Goal: Task Accomplishment & Management: Use online tool/utility

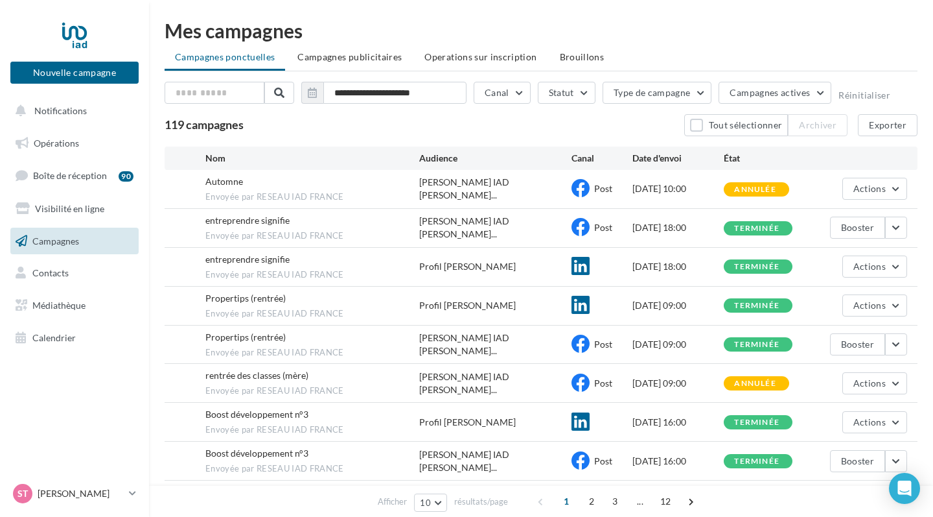
click at [64, 242] on span "Campagnes" at bounding box center [55, 240] width 47 height 11
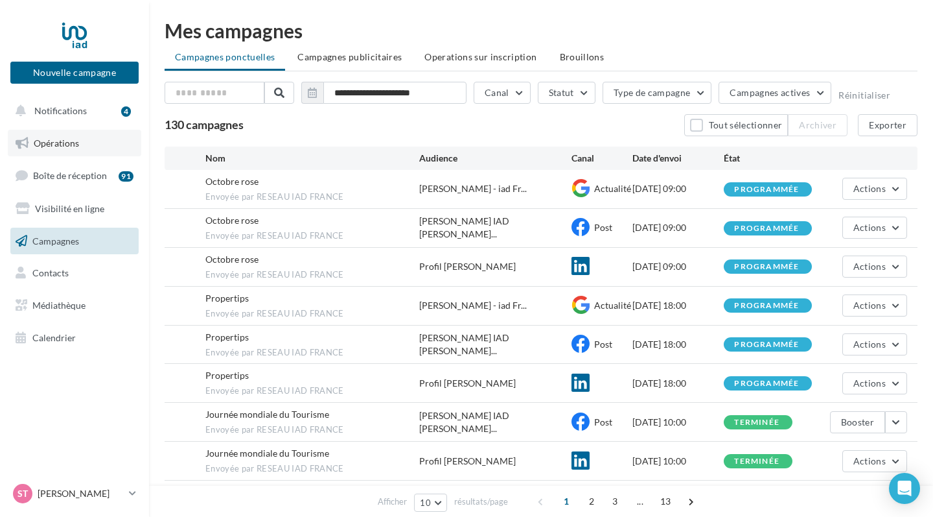
click at [71, 143] on span "Opérations" at bounding box center [56, 142] width 45 height 11
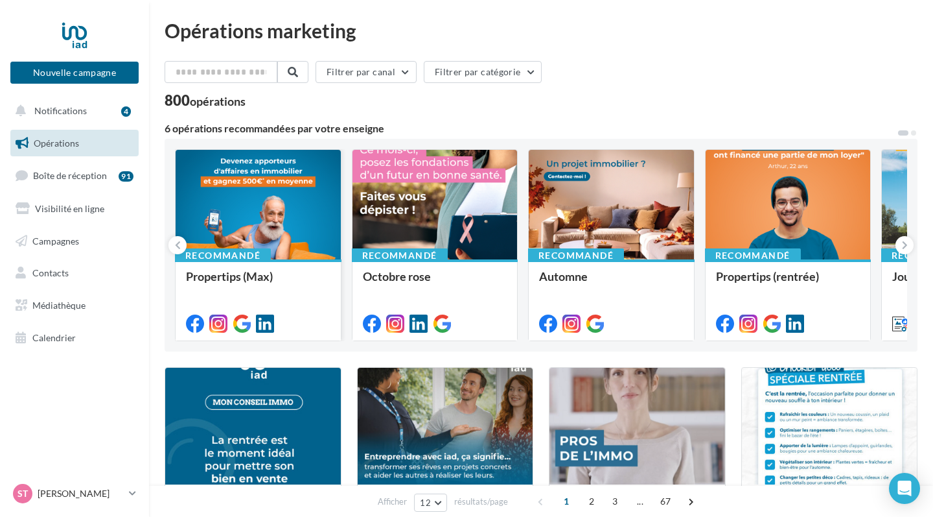
click at [304, 209] on div at bounding box center [258, 205] width 165 height 111
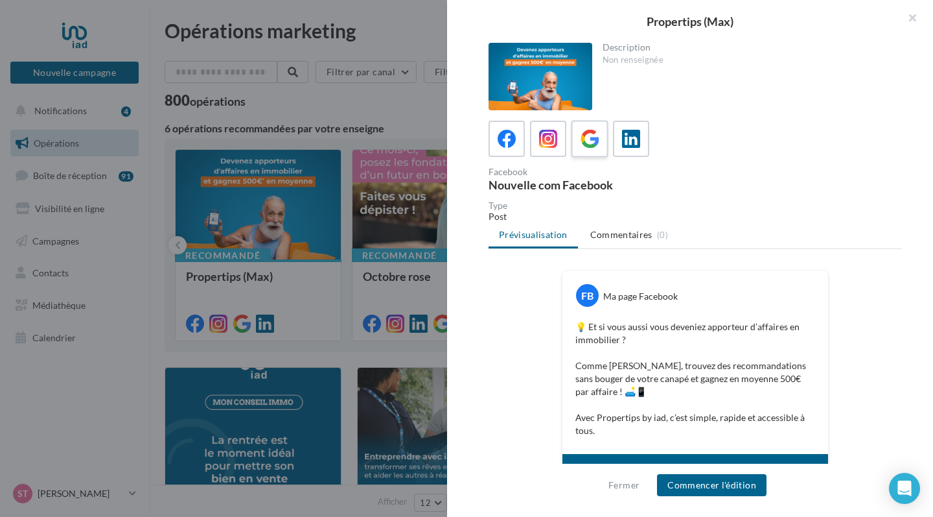
click at [584, 137] on icon at bounding box center [590, 139] width 19 height 19
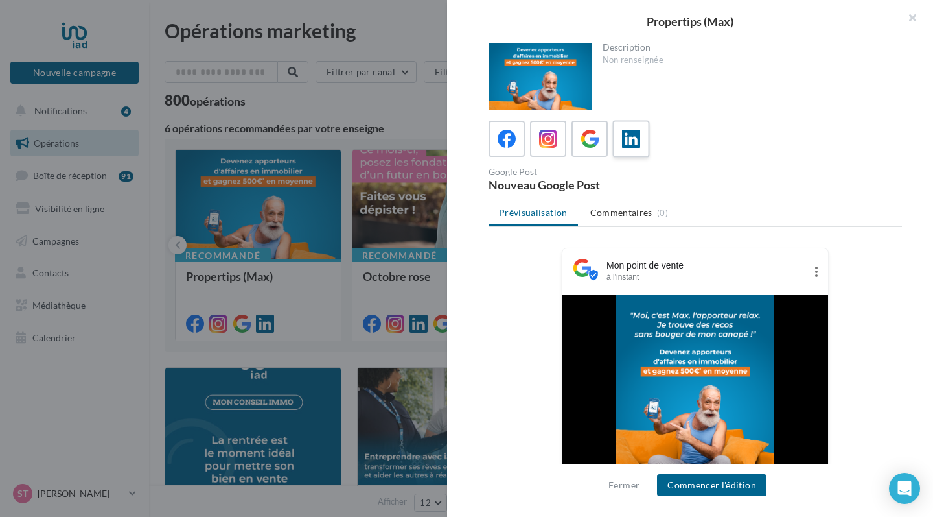
click at [638, 139] on icon at bounding box center [631, 139] width 19 height 19
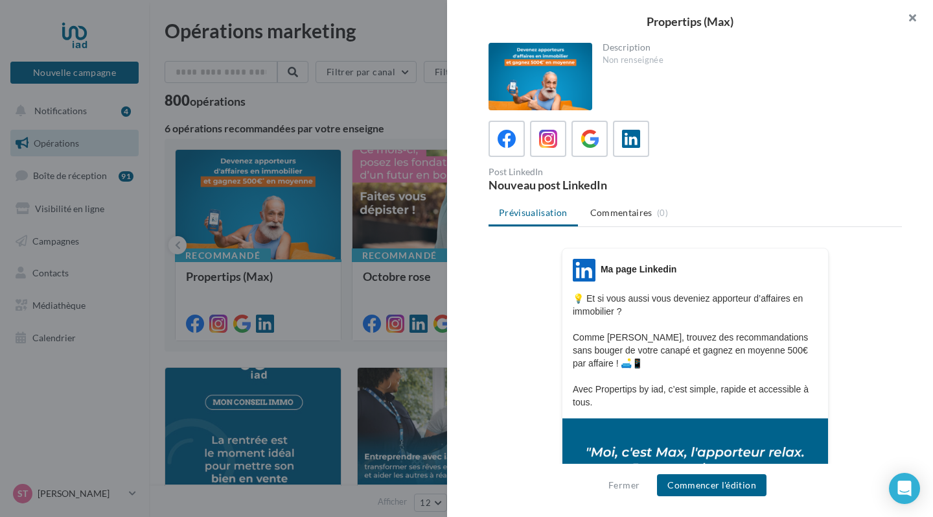
click at [913, 12] on button "button" at bounding box center [908, 19] width 52 height 39
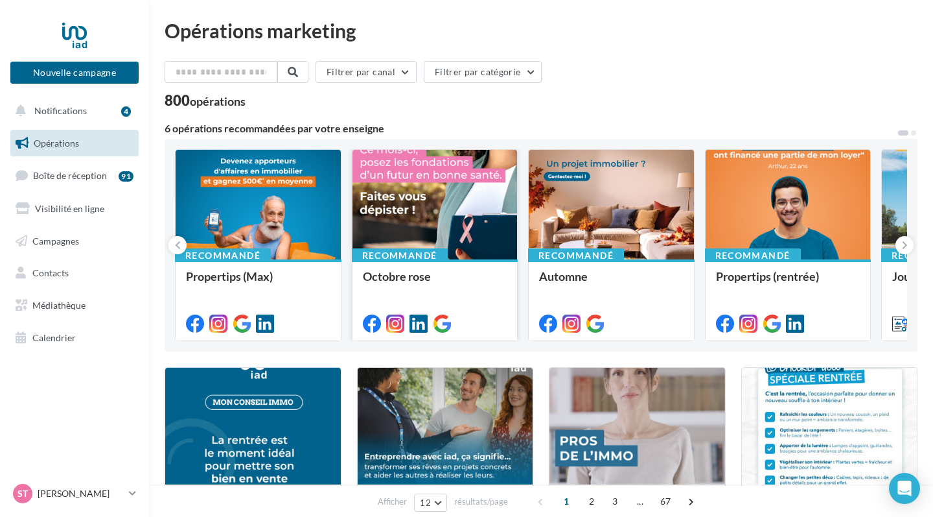
click at [460, 209] on div at bounding box center [435, 205] width 165 height 111
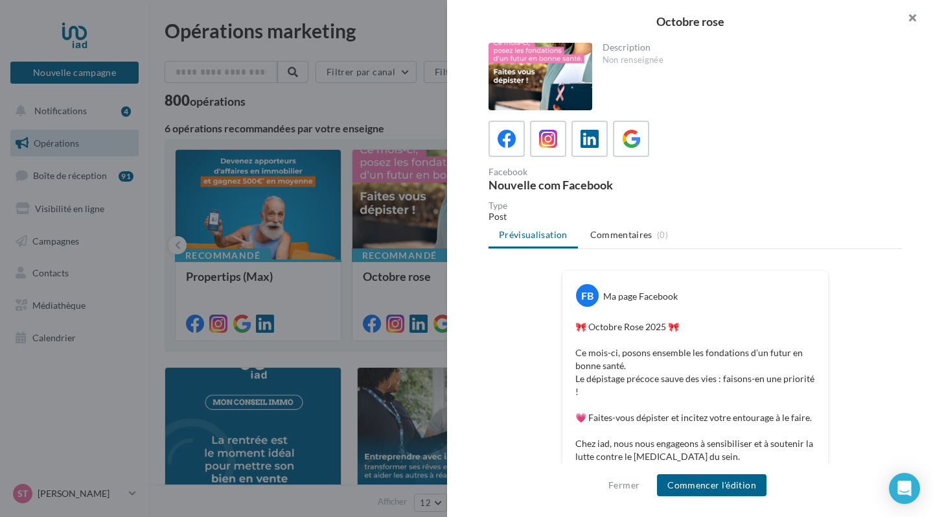
click at [914, 14] on button "button" at bounding box center [908, 19] width 52 height 39
